Goal: Task Accomplishment & Management: Manage account settings

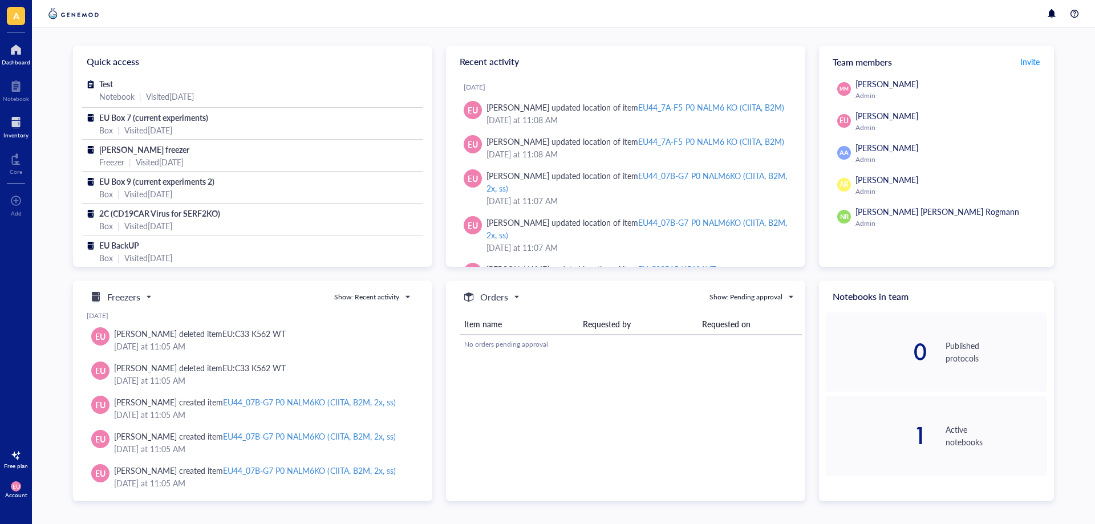
click at [13, 123] on div at bounding box center [15, 123] width 25 height 18
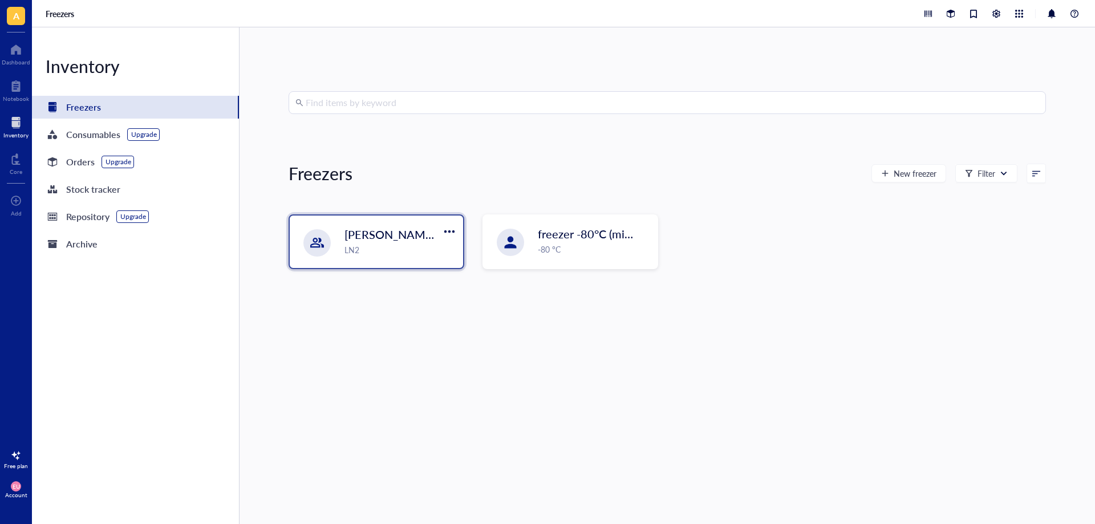
click at [386, 255] on div "LN2" at bounding box center [401, 250] width 112 height 13
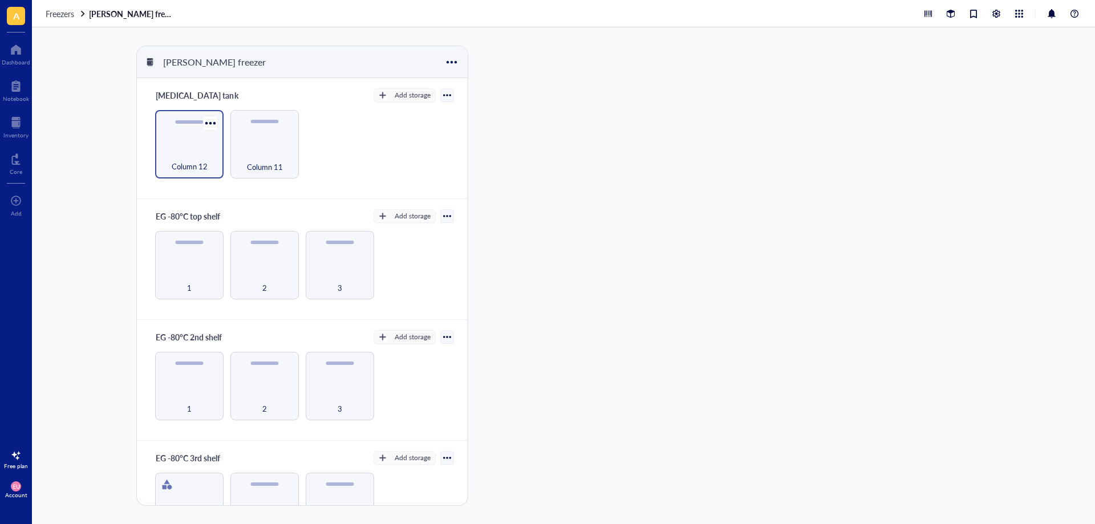
click at [218, 160] on div "Column 12" at bounding box center [189, 144] width 68 height 68
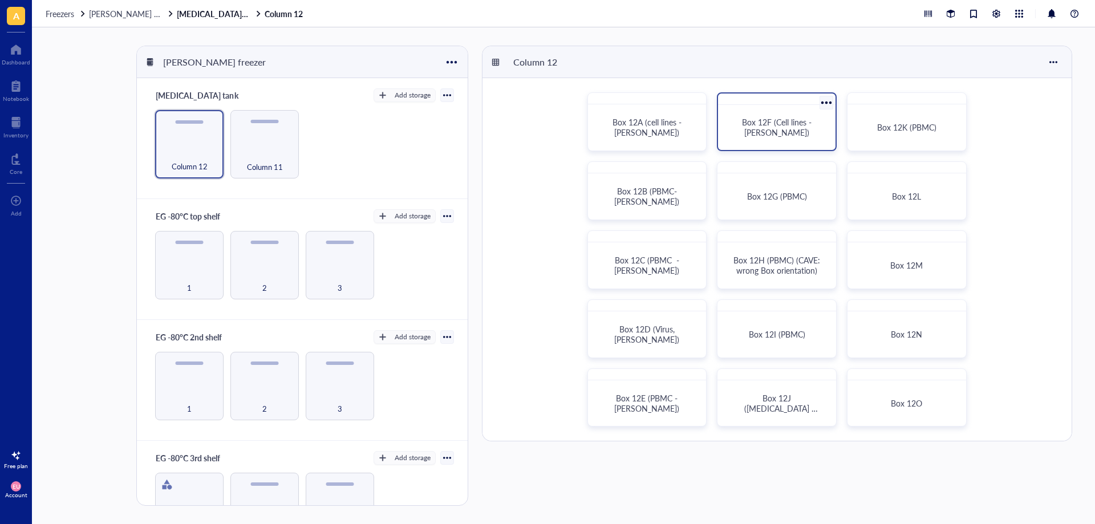
click at [771, 128] on span "Box 12F (Cell lines - [PERSON_NAME])" at bounding box center [778, 127] width 72 height 22
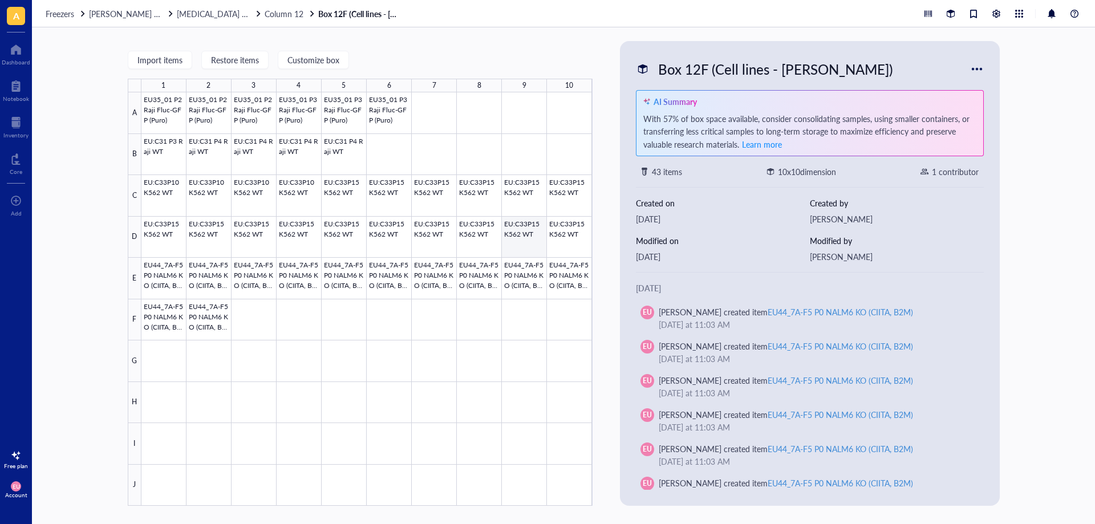
click at [519, 236] on div at bounding box center [366, 299] width 451 height 414
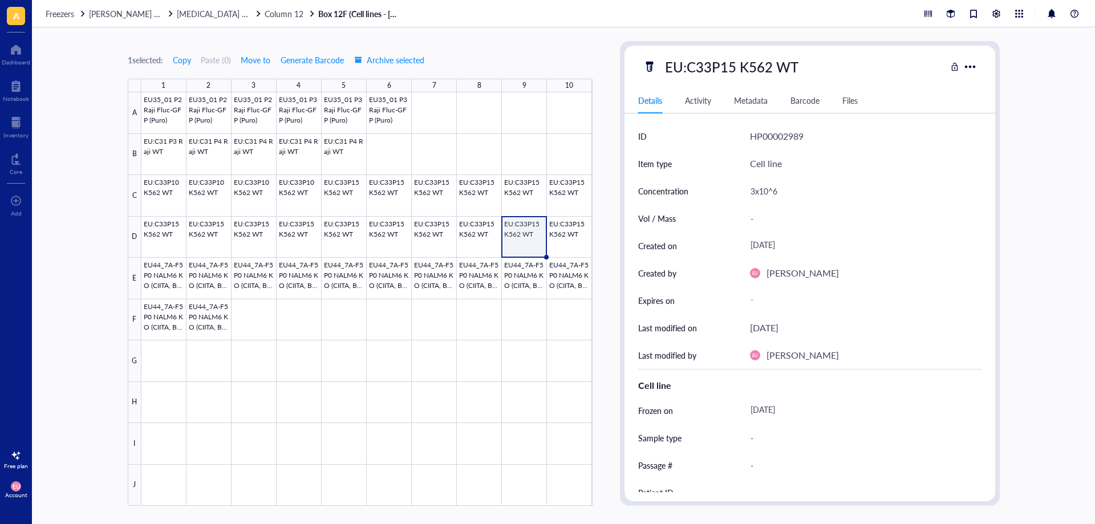
click at [737, 71] on div "EU:C33P15 K562 WT" at bounding box center [732, 67] width 144 height 24
click at [733, 70] on input "EU:C33P15 K562 WT" at bounding box center [737, 66] width 152 height 23
type input "EU:C33P14 K562 WT"
click at [786, 406] on div "[DATE]" at bounding box center [862, 411] width 232 height 21
click at [794, 409] on div "[DATE]" at bounding box center [862, 411] width 232 height 21
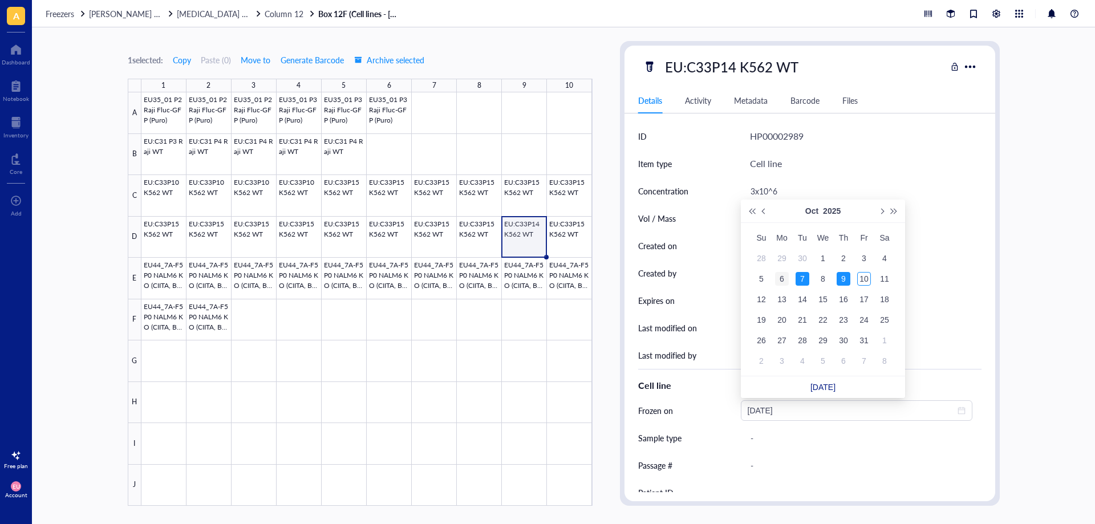
type input "[DATE]"
click at [780, 278] on div "6" at bounding box center [782, 279] width 14 height 14
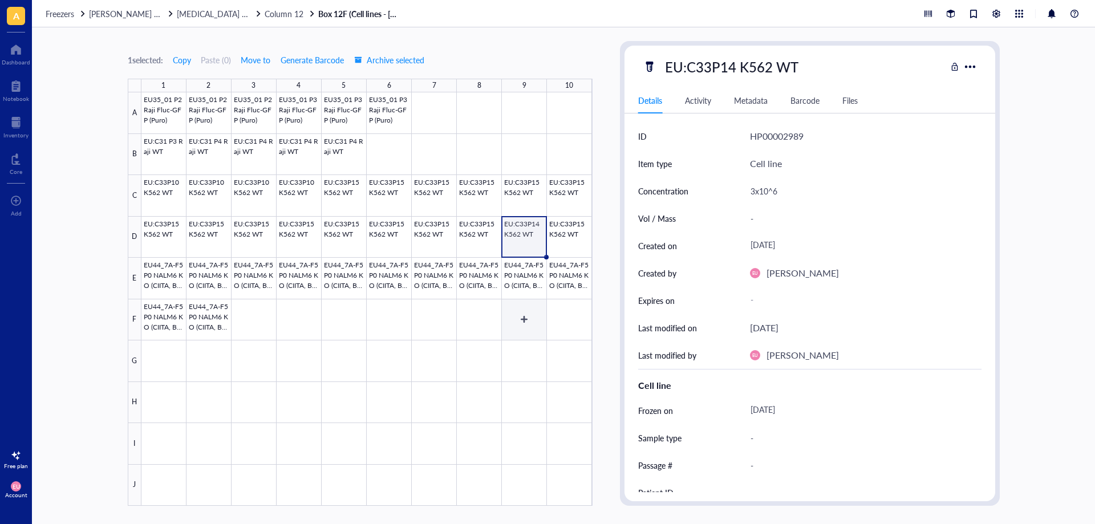
click at [540, 319] on div at bounding box center [366, 299] width 451 height 414
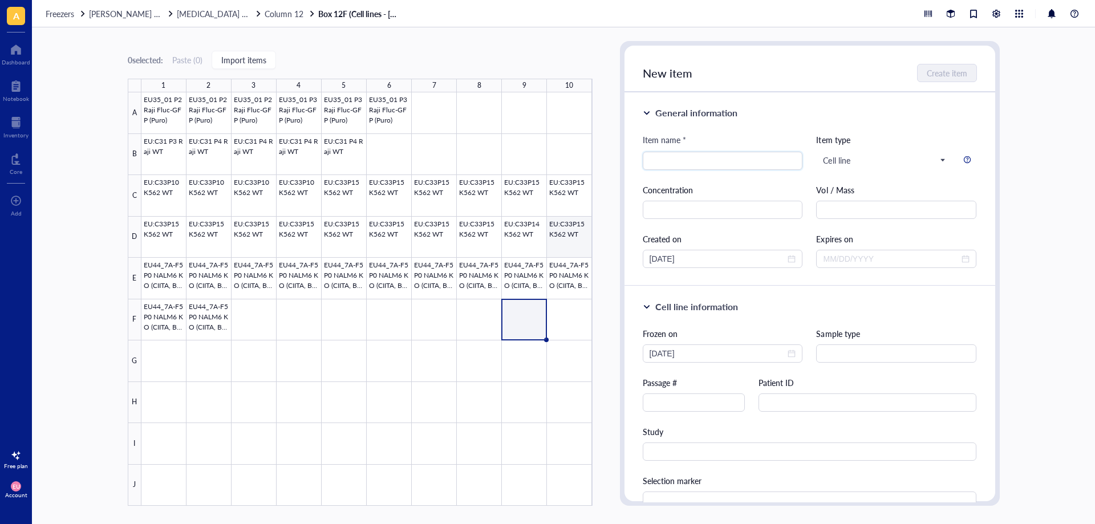
click at [533, 235] on div at bounding box center [366, 299] width 451 height 414
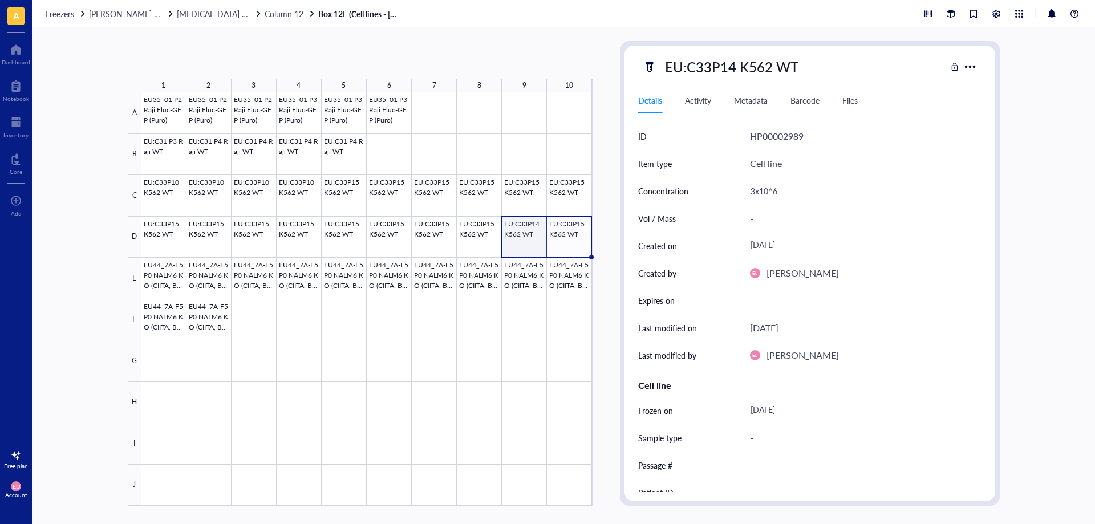
drag, startPoint x: 545, startPoint y: 257, endPoint x: 576, endPoint y: 255, distance: 30.9
click at [0, 0] on div "EU35_01 P2 Raji Fluc-GFP (Puro) EU35_01 P2 Raji Fluc-GFP (Puro) EU35_01 P2 Raji…" at bounding box center [0, 0] width 0 height 0
click at [561, 232] on div at bounding box center [366, 299] width 451 height 414
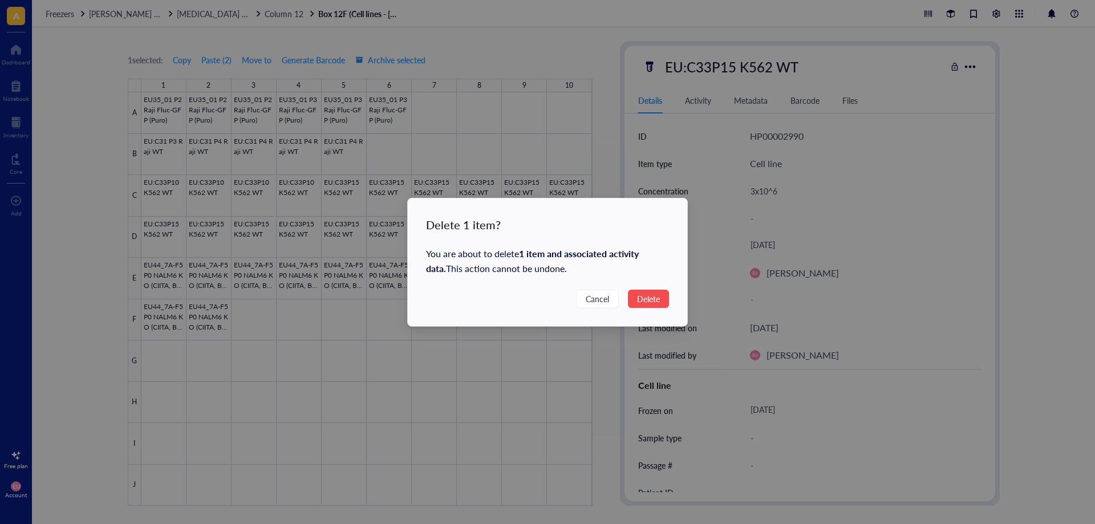
click at [652, 296] on span "Delete" at bounding box center [648, 299] width 23 height 13
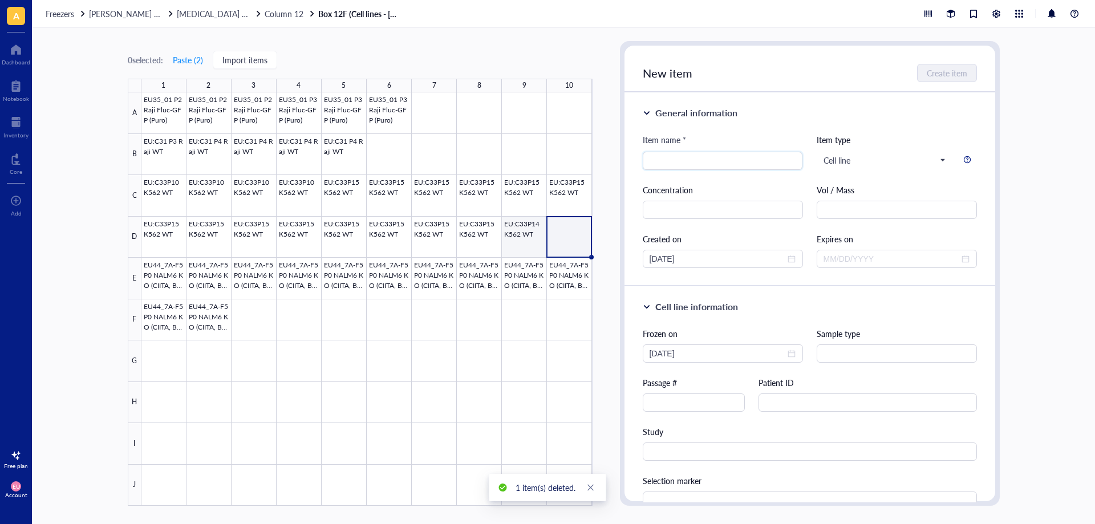
click at [522, 240] on div at bounding box center [366, 299] width 451 height 414
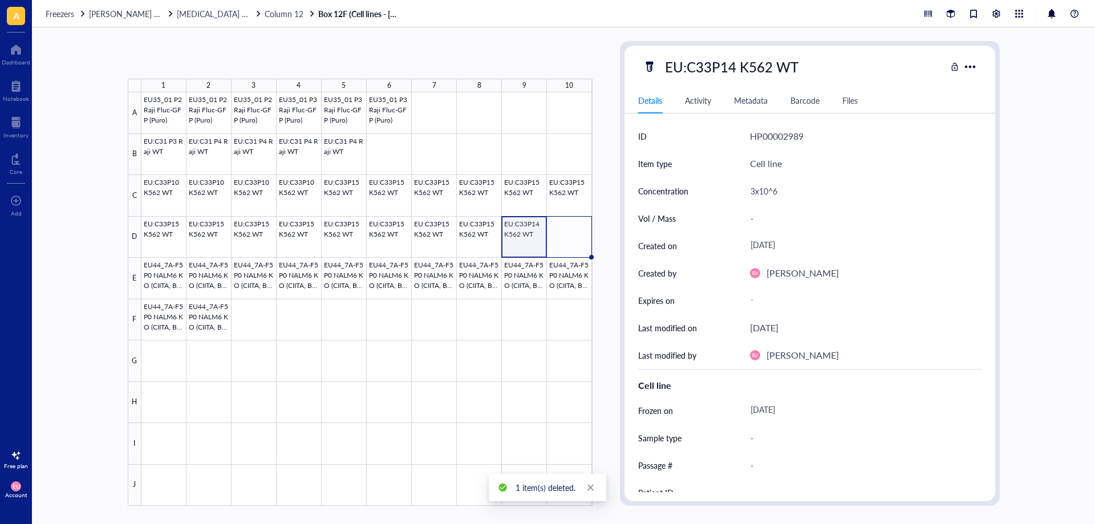
drag, startPoint x: 545, startPoint y: 256, endPoint x: 561, endPoint y: 253, distance: 16.1
click at [0, 0] on div "EU35_01 P2 Raji Fluc-GFP (Puro) EU35_01 P2 Raji Fluc-GFP (Puro) EU35_01 P2 Raji…" at bounding box center [0, 0] width 0 height 0
click at [533, 325] on div at bounding box center [366, 299] width 451 height 414
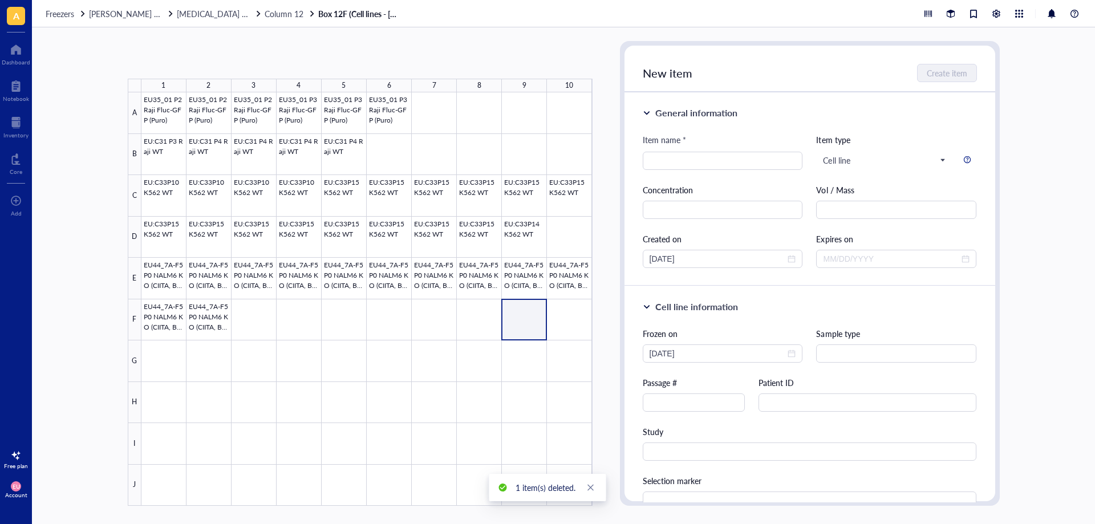
click at [533, 242] on div at bounding box center [366, 299] width 451 height 414
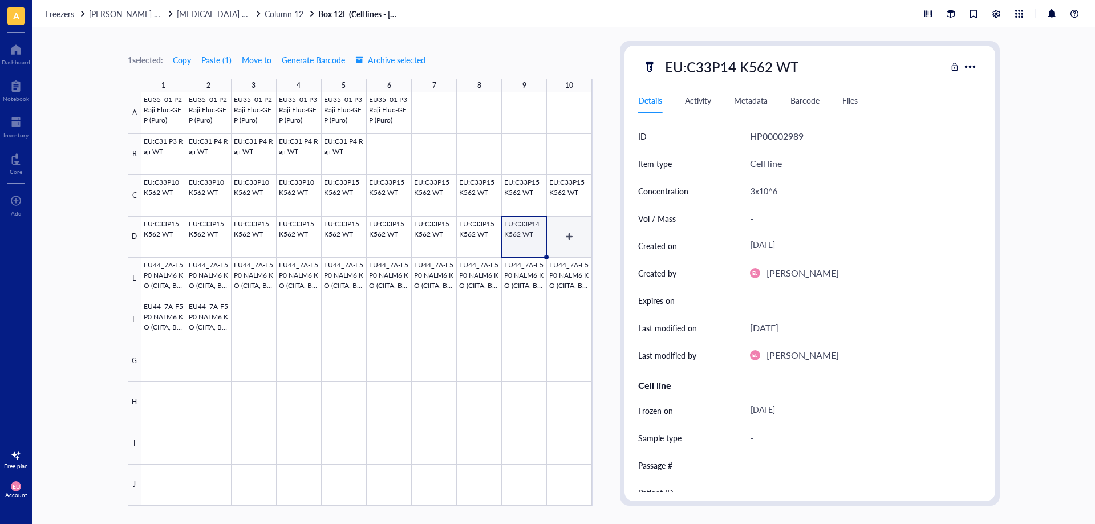
click at [565, 233] on div at bounding box center [366, 299] width 451 height 414
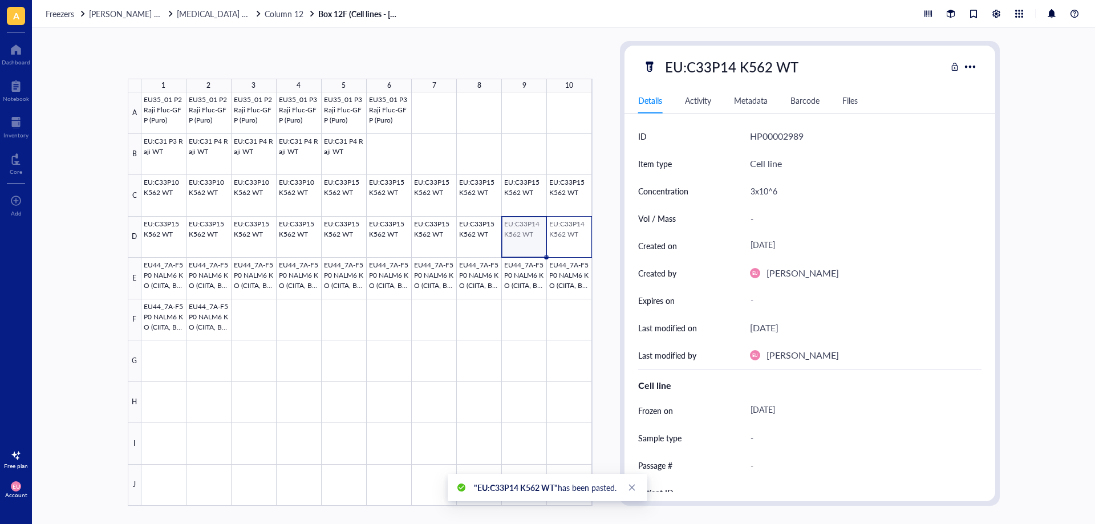
drag, startPoint x: 553, startPoint y: 237, endPoint x: 565, endPoint y: 238, distance: 12.6
click at [565, 238] on div at bounding box center [366, 299] width 451 height 414
click at [167, 365] on div at bounding box center [366, 299] width 451 height 414
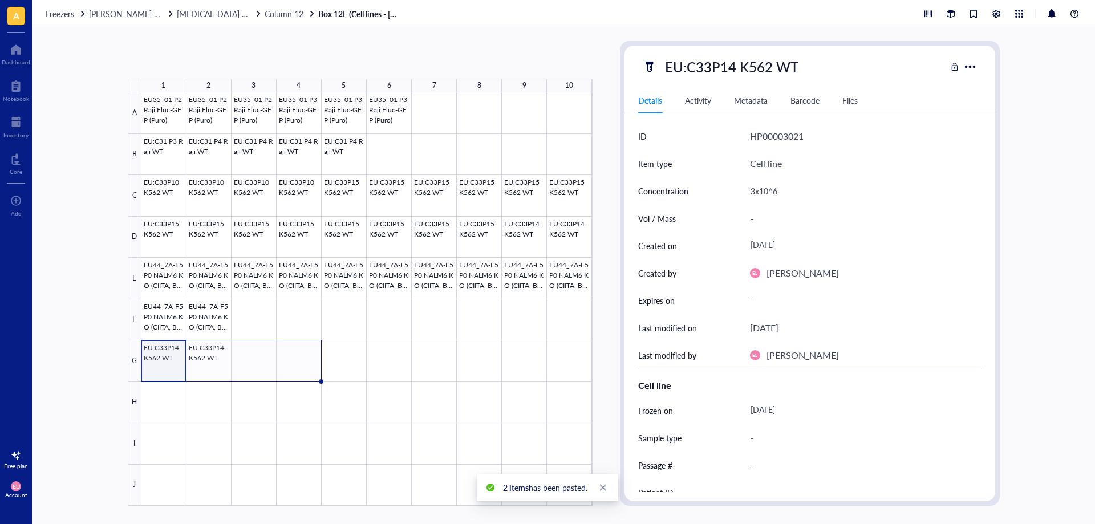
drag, startPoint x: 228, startPoint y: 381, endPoint x: 316, endPoint y: 377, distance: 88.0
click at [0, 0] on div "EU35_01 P2 Raji Fluc-GFP (Puro) EU35_01 P2 Raji Fluc-GFP (Puro) EU35_01 P2 Raji…" at bounding box center [0, 0] width 0 height 0
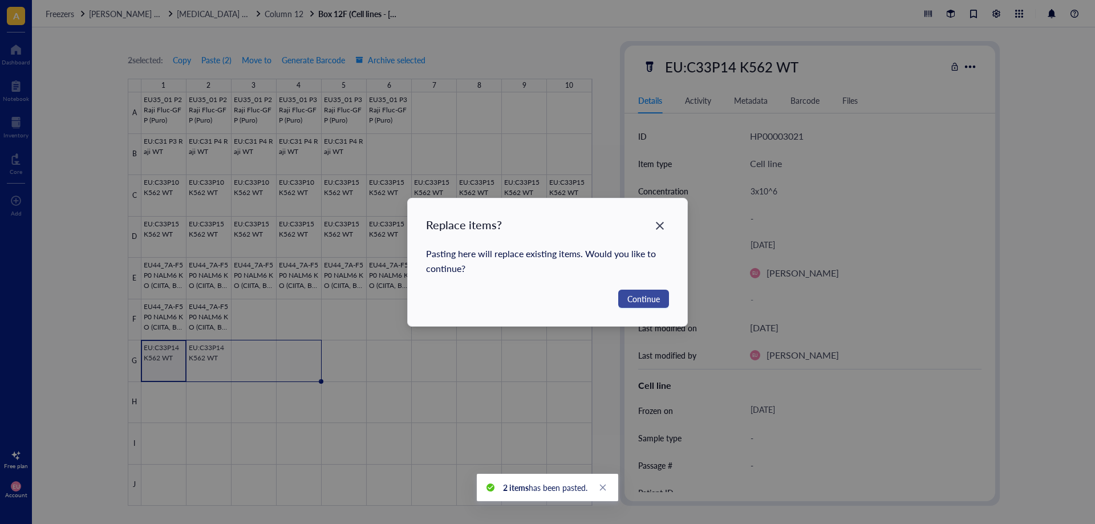
click at [628, 298] on span "Continue" at bounding box center [644, 299] width 33 height 13
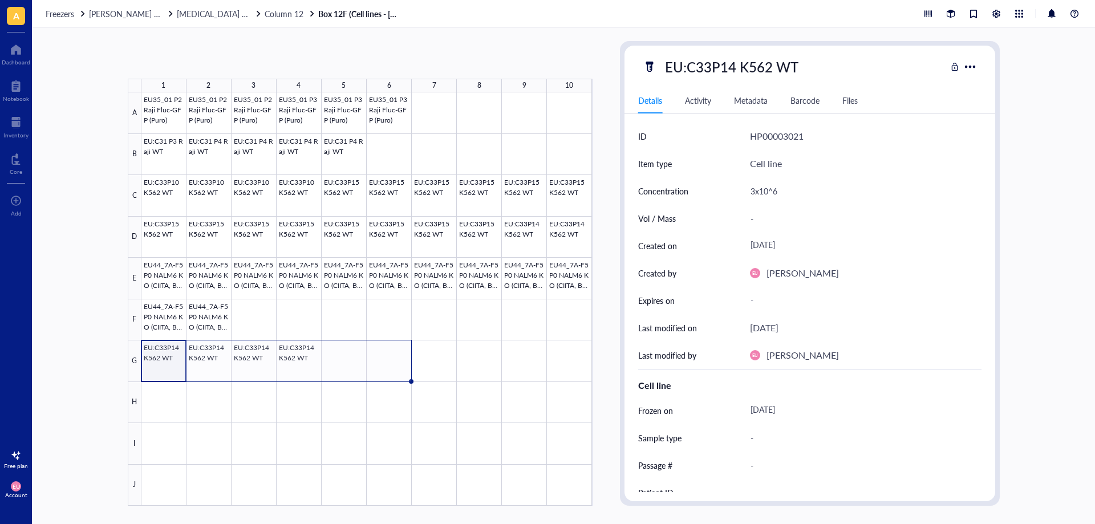
drag, startPoint x: 318, startPoint y: 381, endPoint x: 373, endPoint y: 374, distance: 55.2
click at [0, 0] on div "EU35_01 P2 Raji Fluc-GFP (Puro) EU35_01 P2 Raji Fluc-GFP (Puro) EU35_01 P2 Raji…" at bounding box center [0, 0] width 0 height 0
click at [188, 320] on div at bounding box center [366, 299] width 451 height 414
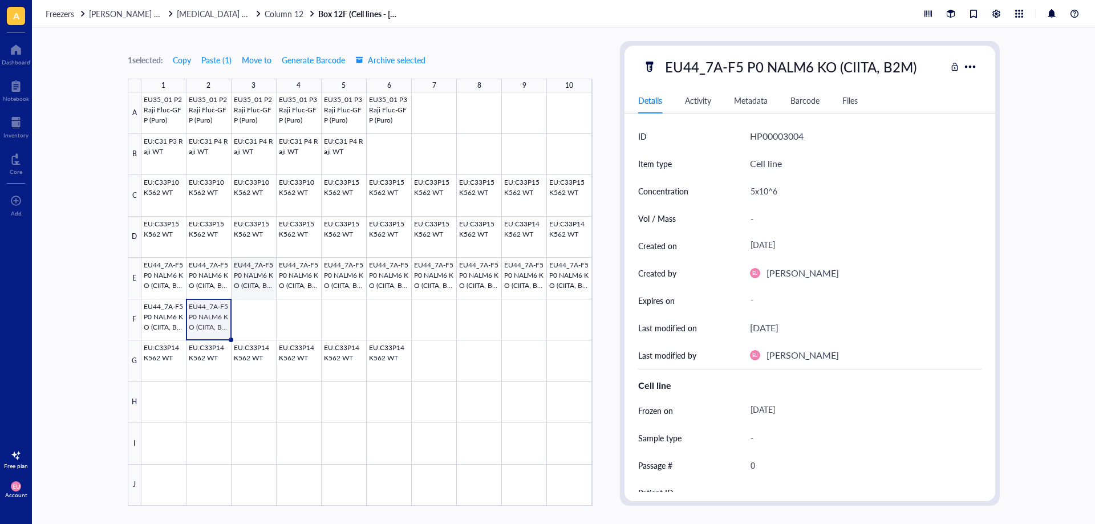
click at [256, 298] on div at bounding box center [366, 299] width 451 height 414
click at [252, 320] on div at bounding box center [366, 299] width 451 height 414
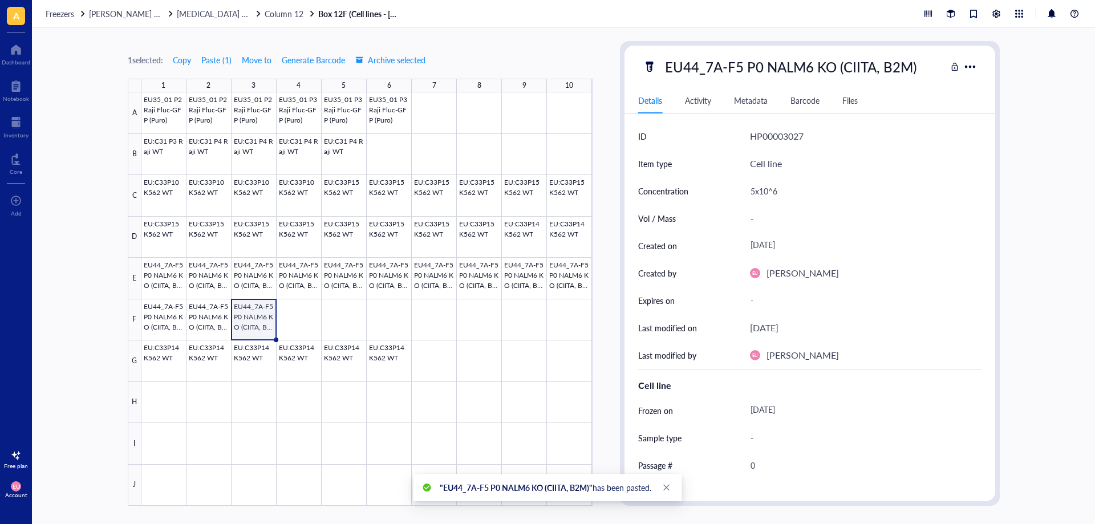
click at [761, 62] on div "EU44_7A-F5 P0 NALM6 KO (CIITA, B2M)" at bounding box center [791, 67] width 262 height 24
click at [761, 62] on input "EU44_7A-F5 P0 NALM6 KO (CIITA, B2M)" at bounding box center [803, 66] width 285 height 23
type input "EU44_7A-F5 P1 NALM6 KO (CIITA, B2M)"
click at [781, 413] on div "[DATE]" at bounding box center [862, 411] width 232 height 21
click at [801, 404] on div "[DATE]" at bounding box center [862, 411] width 232 height 21
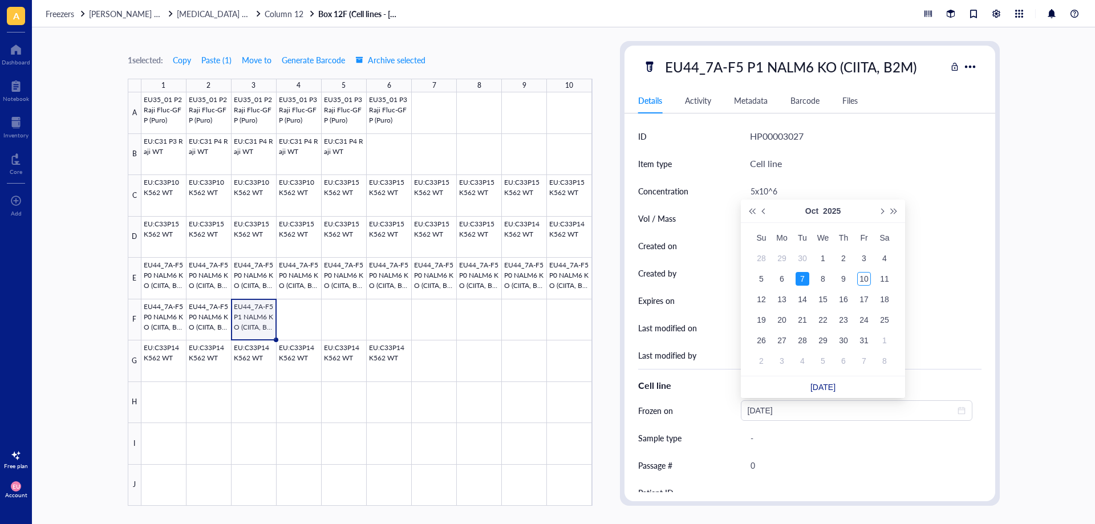
click at [836, 387] on ul "[DATE]" at bounding box center [823, 388] width 164 height 22
click at [824, 387] on link "[DATE]" at bounding box center [823, 387] width 25 height 9
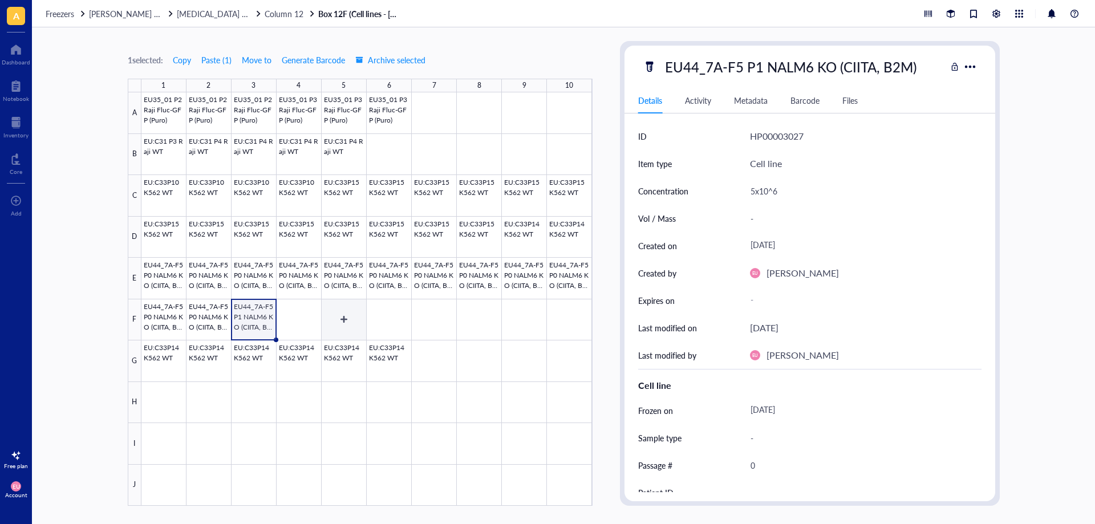
click at [357, 313] on div at bounding box center [366, 299] width 451 height 414
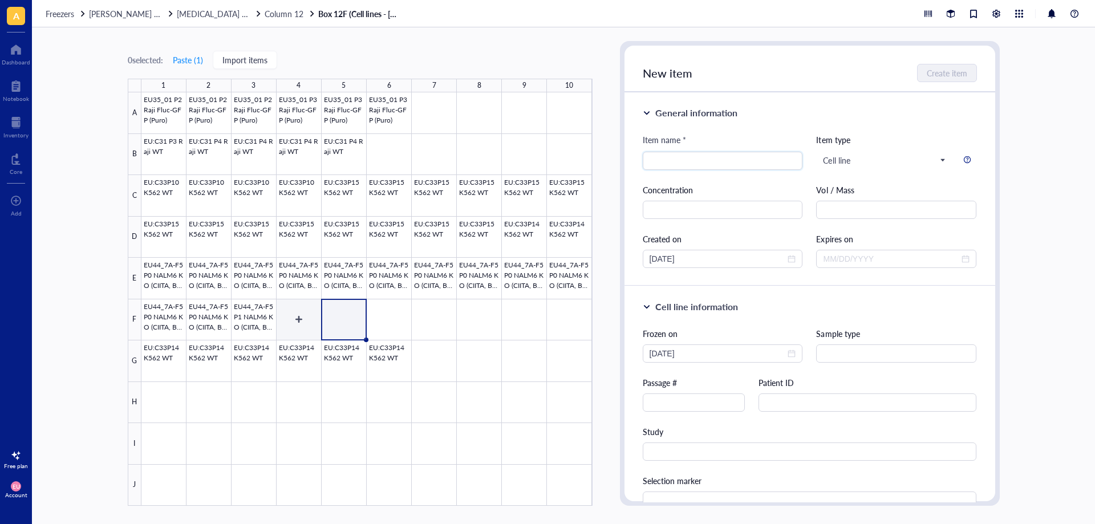
click at [261, 331] on div at bounding box center [366, 299] width 451 height 414
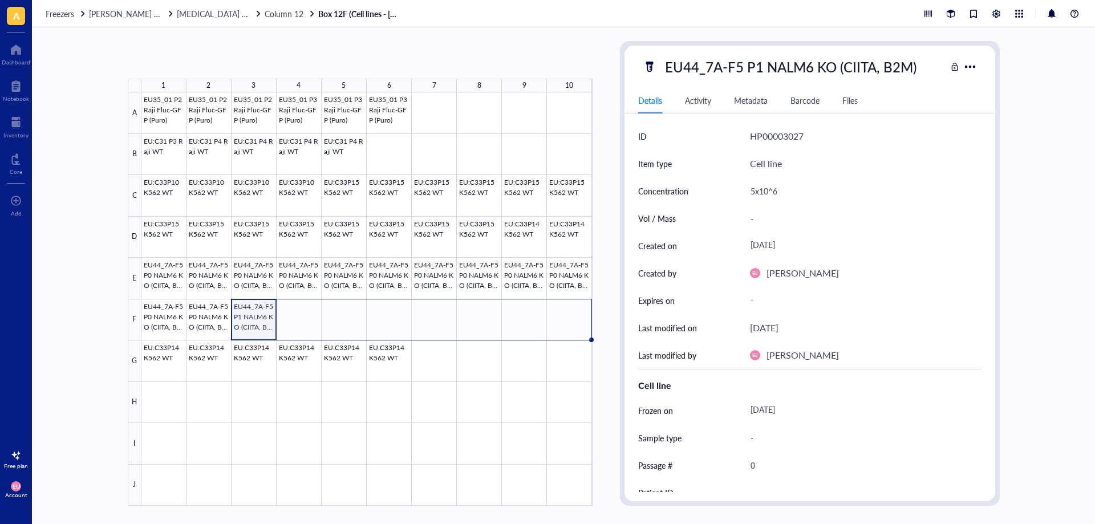
drag, startPoint x: 276, startPoint y: 340, endPoint x: 567, endPoint y: 326, distance: 290.8
click at [0, 0] on div "EU35_01 P2 Raji Fluc-GFP (Puro) EU35_01 P2 Raji Fluc-GFP (Puro) EU35_01 P2 Raji…" at bounding box center [0, 0] width 0 height 0
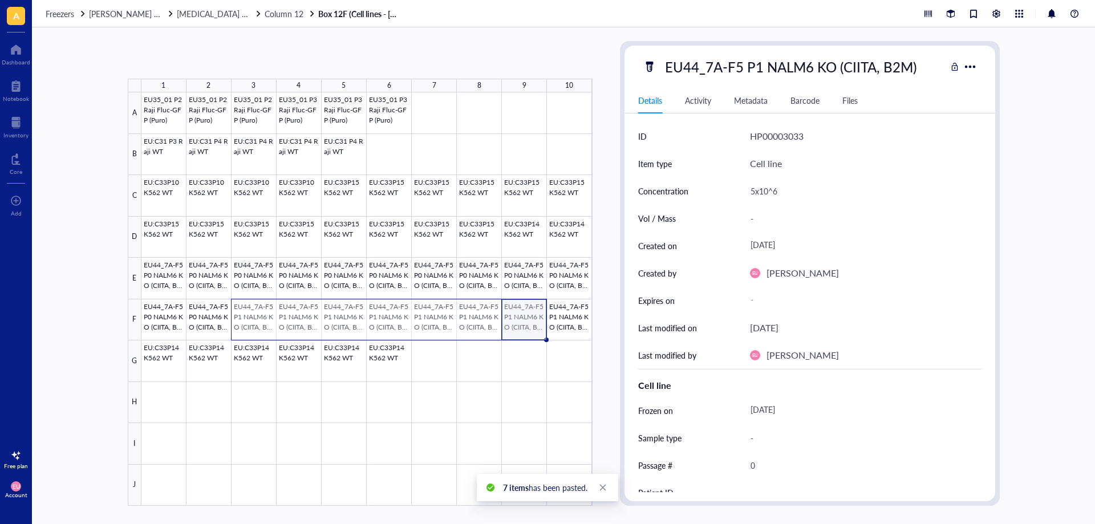
drag, startPoint x: 532, startPoint y: 322, endPoint x: 268, endPoint y: 329, distance: 264.8
click at [268, 329] on div at bounding box center [366, 299] width 451 height 414
click at [167, 401] on div at bounding box center [366, 299] width 451 height 414
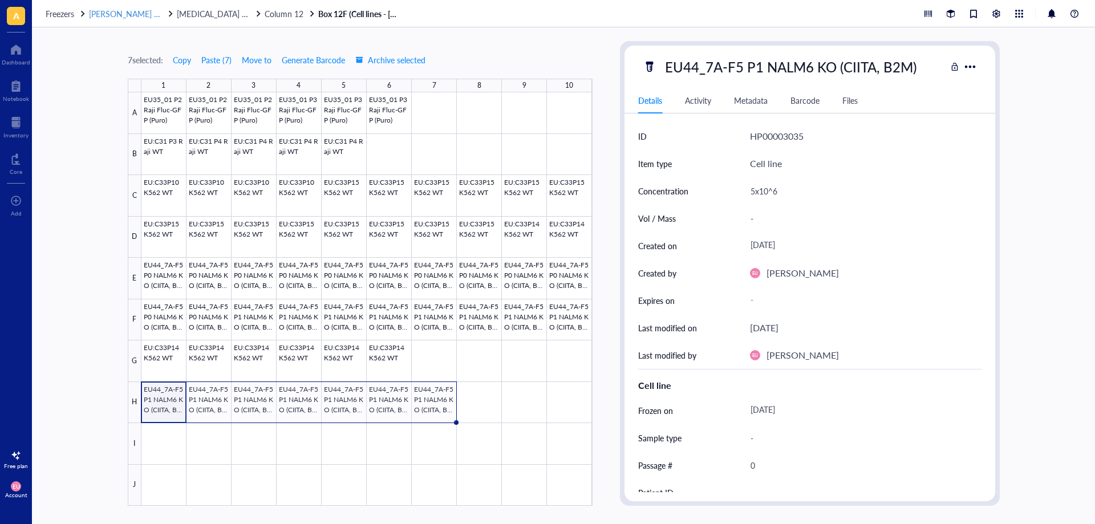
click at [135, 12] on span "[PERSON_NAME] freezer" at bounding box center [133, 13] width 89 height 11
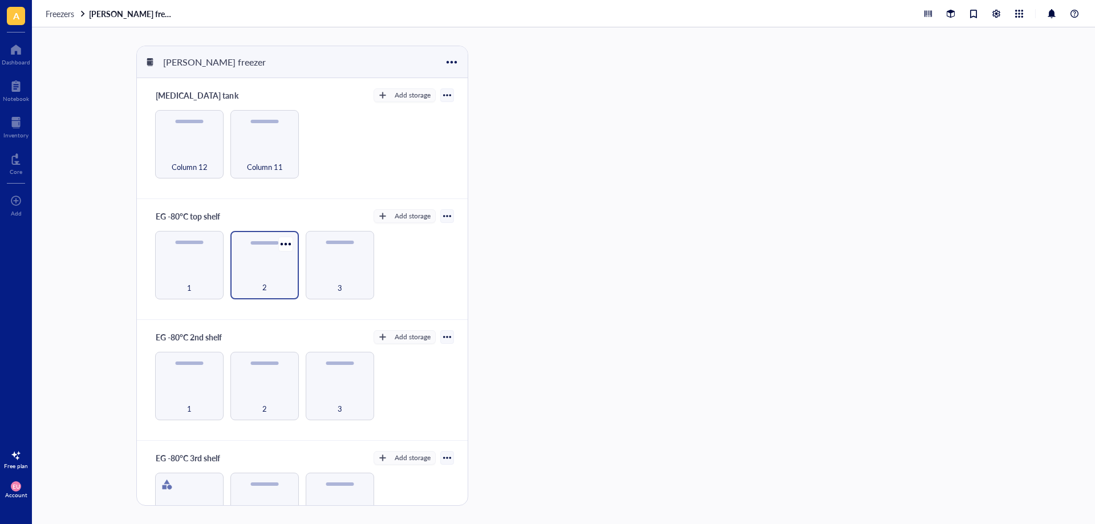
click at [240, 274] on div "2" at bounding box center [264, 281] width 57 height 25
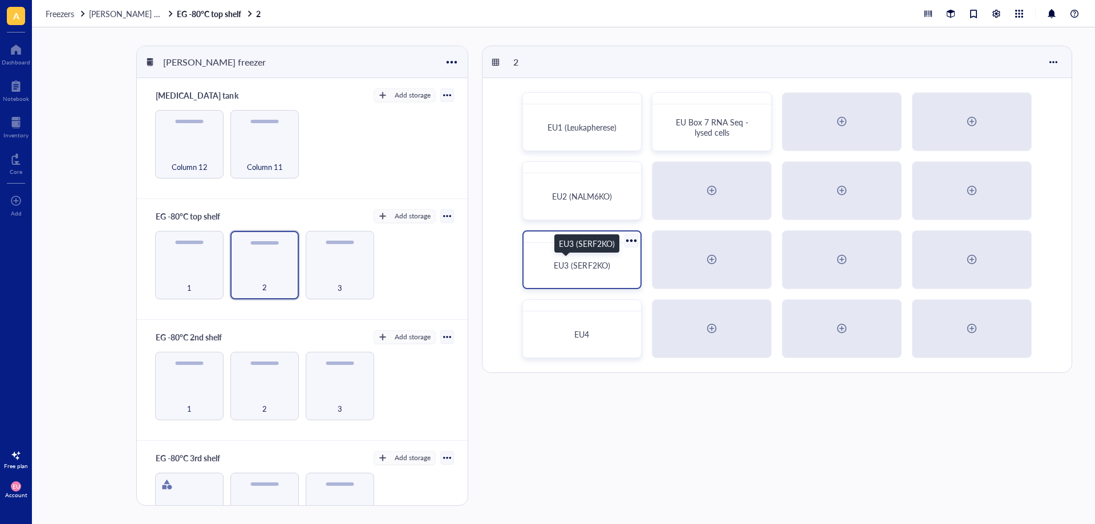
click at [548, 268] on div "EU3 (SERF2KO)" at bounding box center [582, 265] width 90 height 10
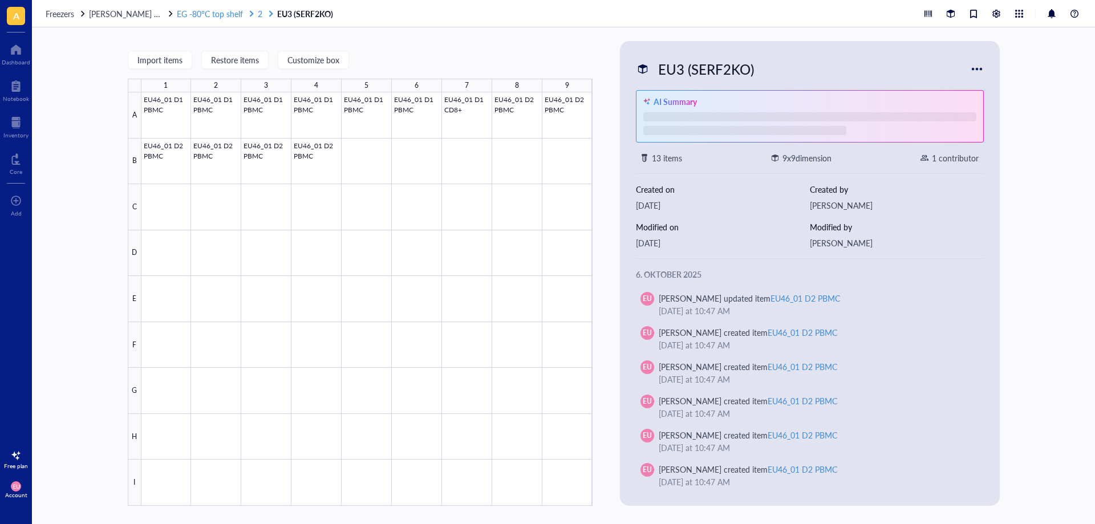
click at [222, 13] on span "EG -80°C top shelf" at bounding box center [210, 13] width 66 height 11
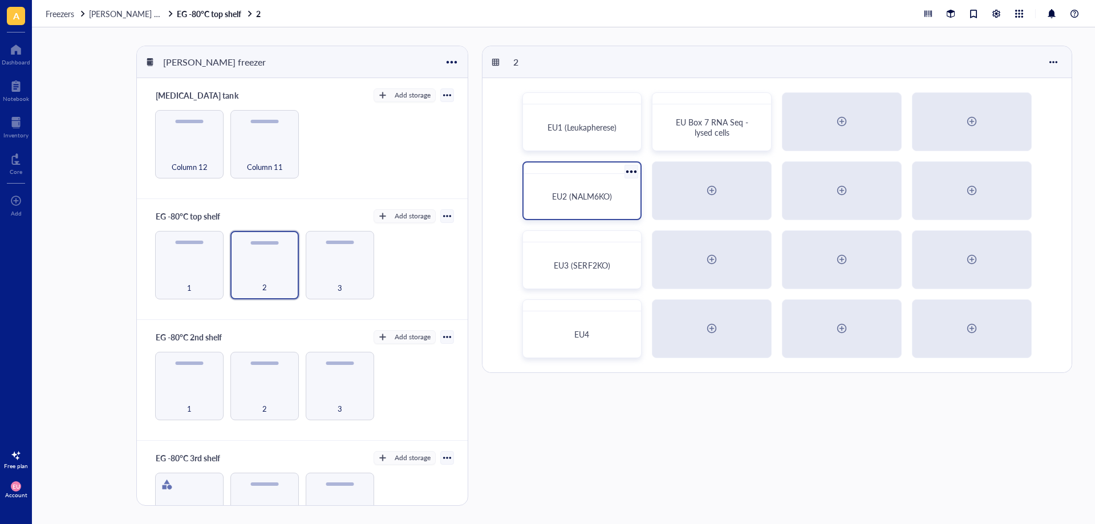
click at [583, 216] on div "EU2 (NALM6KO)" at bounding box center [583, 190] width 120 height 59
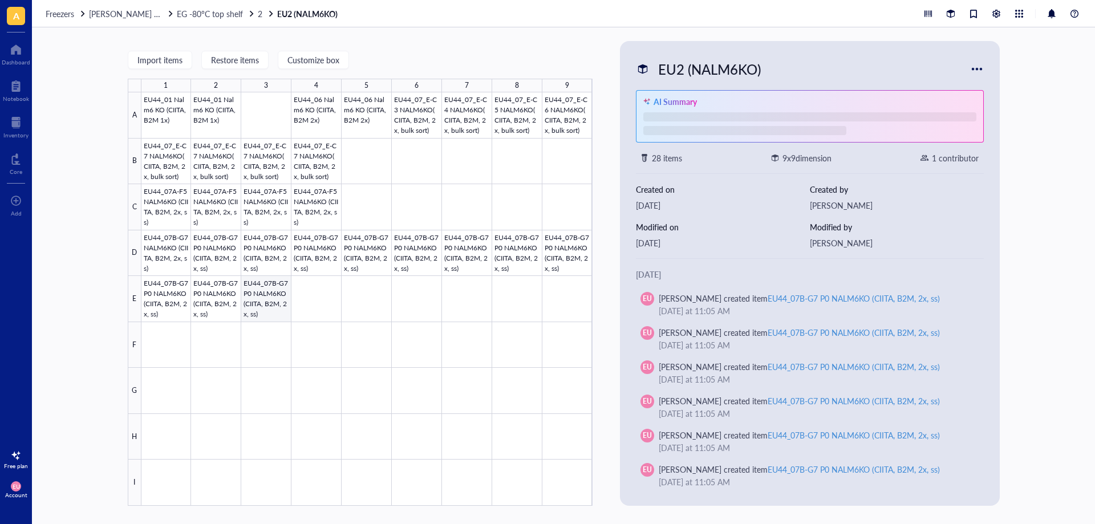
click at [252, 312] on div at bounding box center [366, 299] width 451 height 414
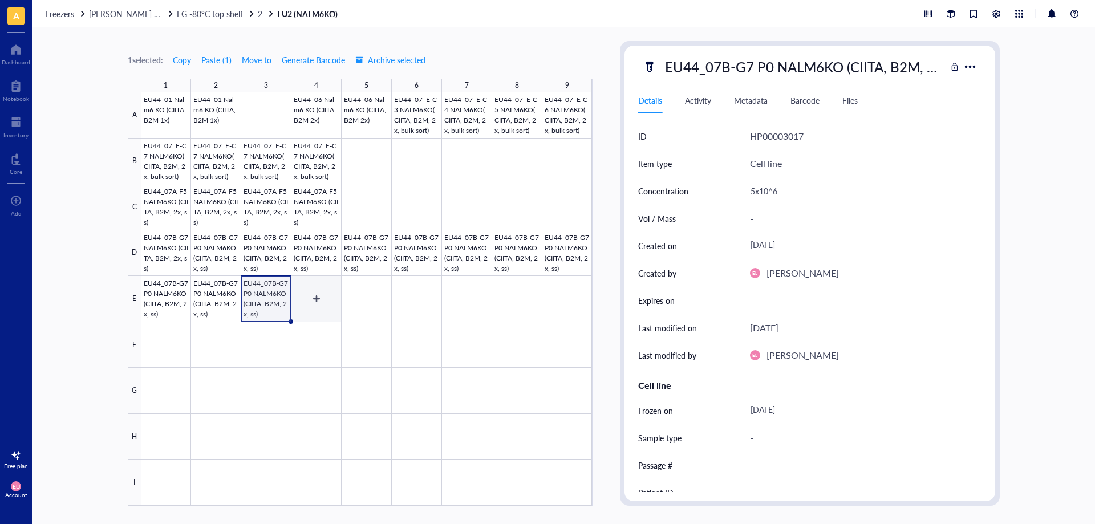
click at [319, 292] on div at bounding box center [366, 299] width 451 height 414
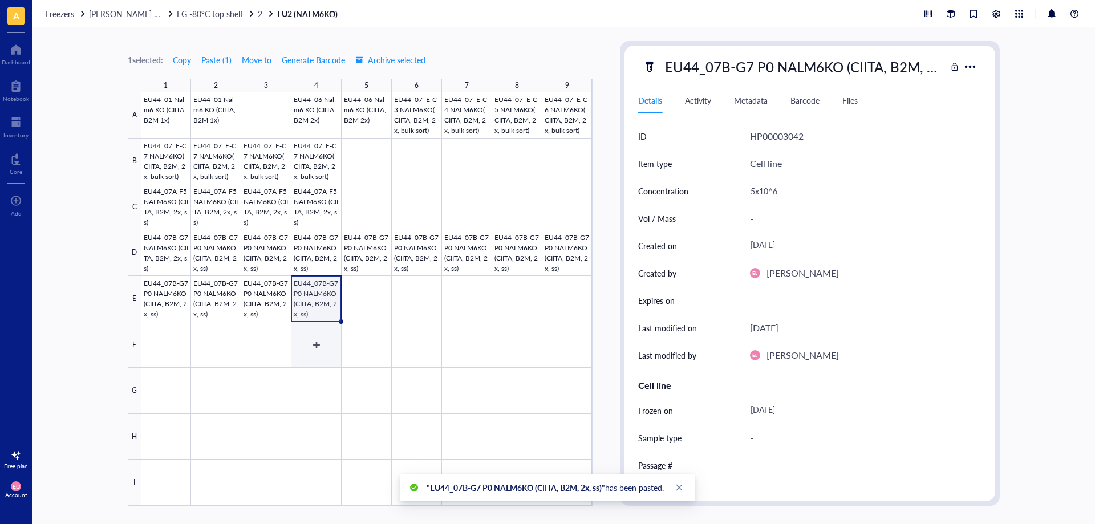
click at [320, 311] on div at bounding box center [366, 299] width 451 height 414
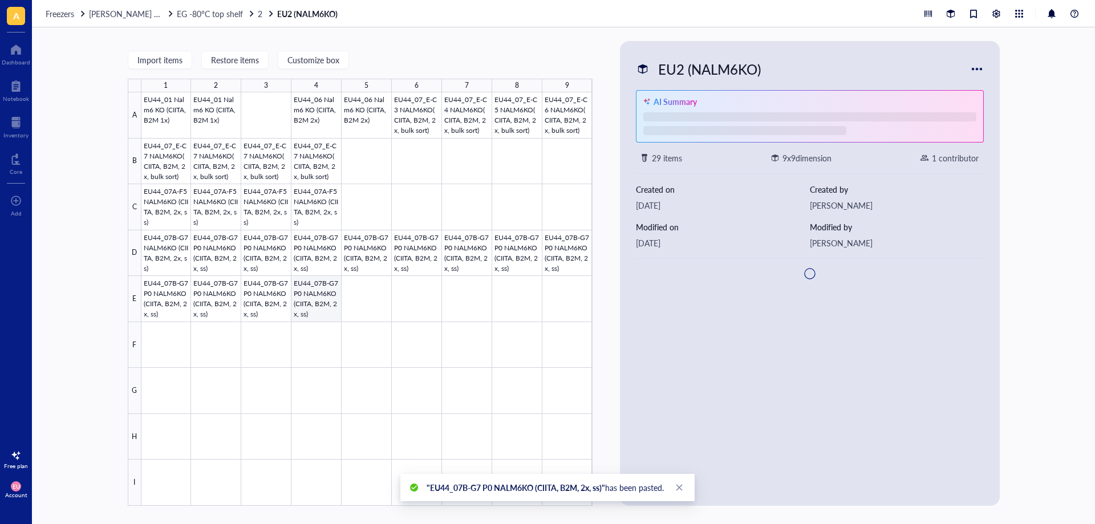
drag, startPoint x: 324, startPoint y: 296, endPoint x: 464, endPoint y: 213, distance: 162.9
click at [324, 296] on div at bounding box center [366, 299] width 451 height 414
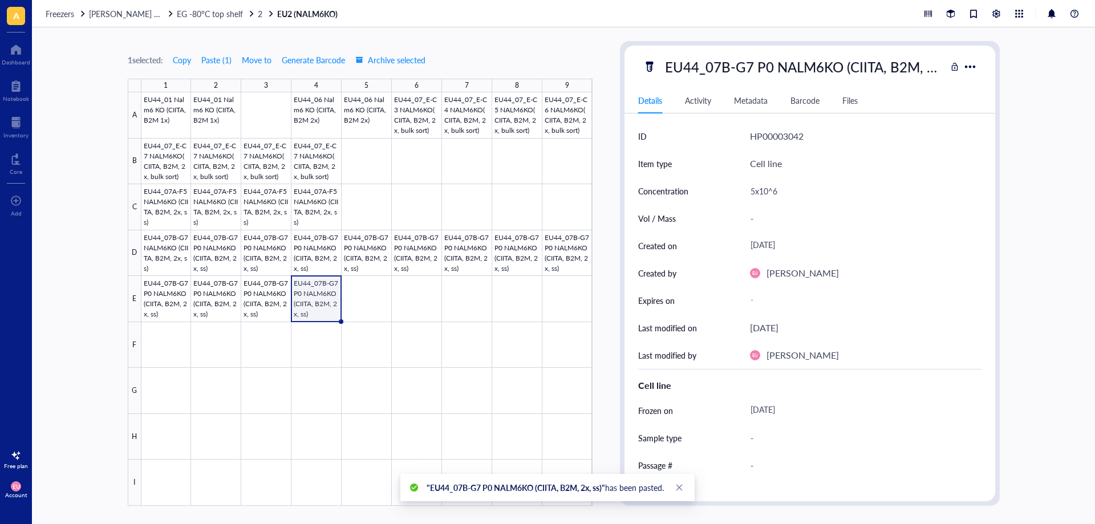
click at [764, 68] on div "EU44_07B-G7 P0 NALM6KO (CIITA, B2M, 2x, ss)" at bounding box center [803, 67] width 286 height 24
drag, startPoint x: 743, startPoint y: 67, endPoint x: 726, endPoint y: 90, distance: 28.2
click at [743, 66] on input "EU44_07B-G7 P0 NALM6KO (CIITA, B2M, 2x, ss)" at bounding box center [803, 66] width 285 height 23
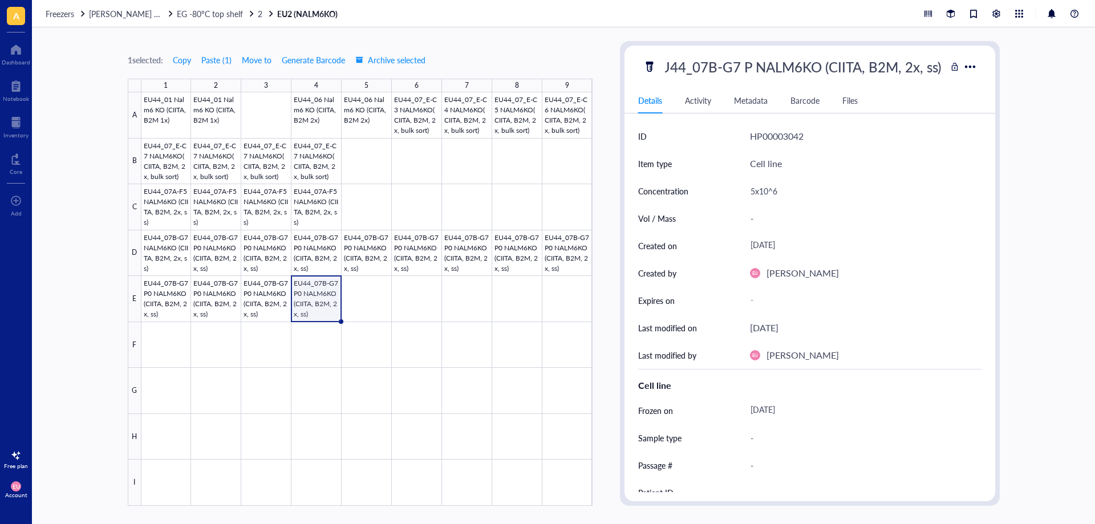
scroll to position [0, 14]
type input "EU44_07B-G7 P1 NALM6KO (CIITA, B2M, 2x, ss)"
click at [762, 196] on div "5x10^6" at bounding box center [862, 191] width 232 height 24
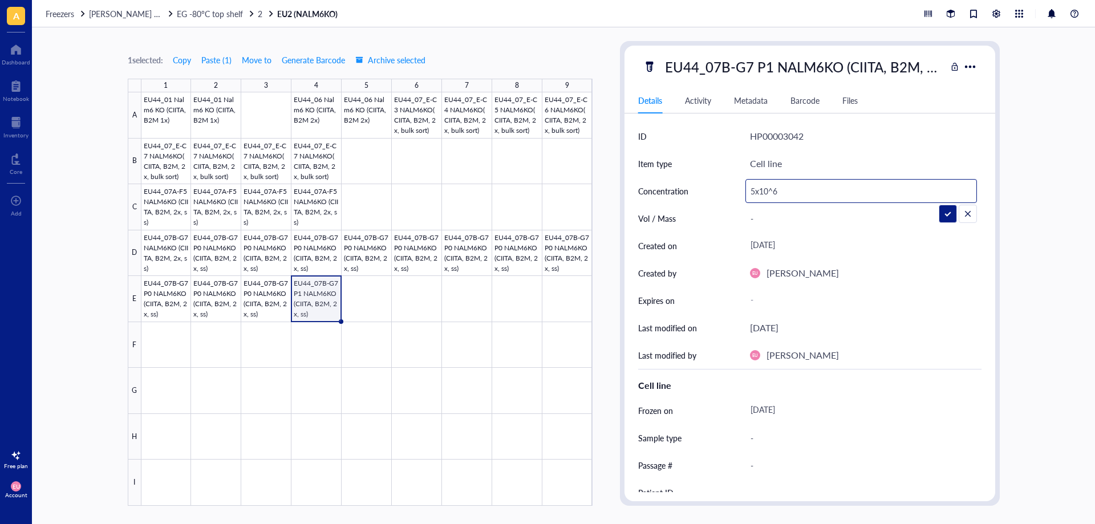
click at [757, 192] on input "5x10^6" at bounding box center [861, 191] width 230 height 23
type input "10x10^6"
click at [777, 411] on div "[DATE]" at bounding box center [862, 411] width 232 height 21
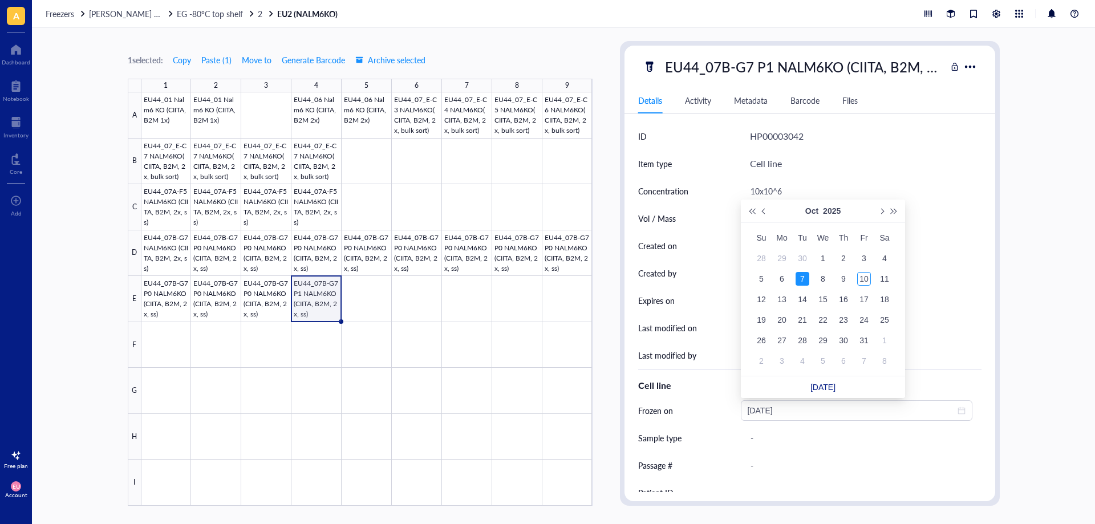
click at [826, 392] on link "[DATE]" at bounding box center [823, 387] width 25 height 9
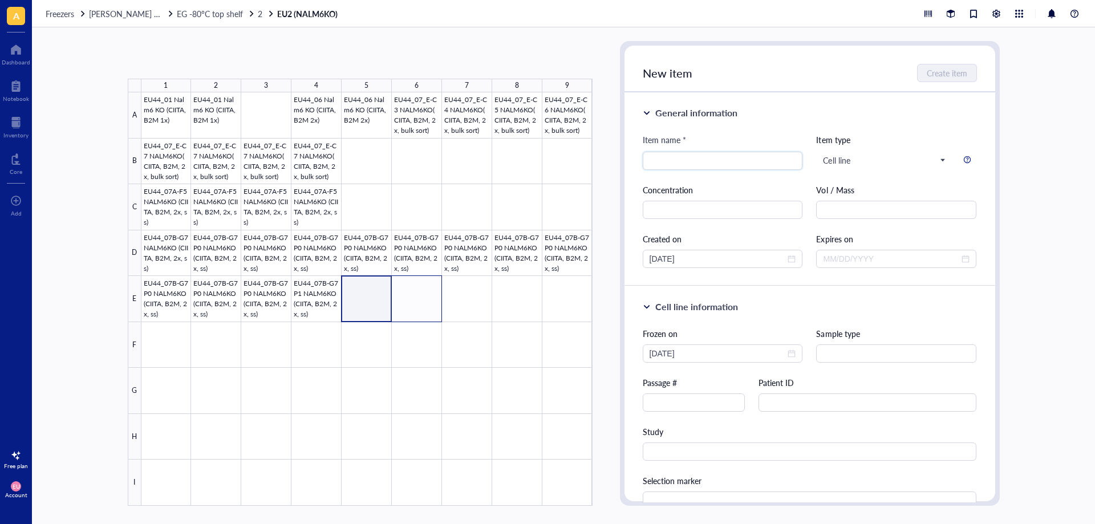
drag, startPoint x: 399, startPoint y: 317, endPoint x: 412, endPoint y: 314, distance: 13.4
click at [412, 314] on div at bounding box center [366, 299] width 451 height 414
click at [331, 313] on div at bounding box center [366, 299] width 451 height 414
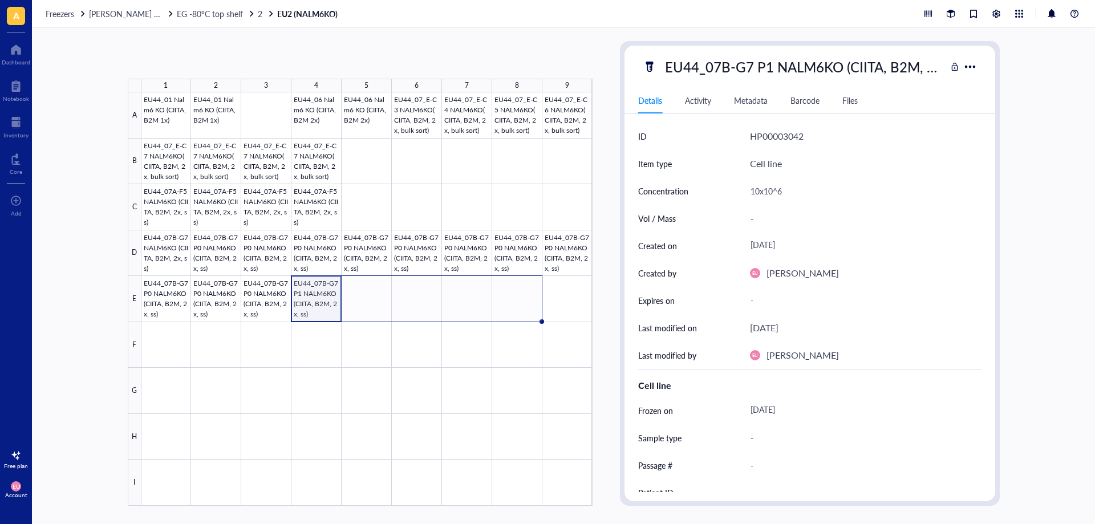
drag, startPoint x: 340, startPoint y: 322, endPoint x: 498, endPoint y: 312, distance: 158.4
click at [0, 0] on div "EU44_01 Nalm6 KO (CIITA, B2M 1x) EU44_01 Nalm6 KO (CIITA, B2M 1x) EU44_06 Nalm6…" at bounding box center [0, 0] width 0 height 0
